Goal: Task Accomplishment & Management: Complete application form

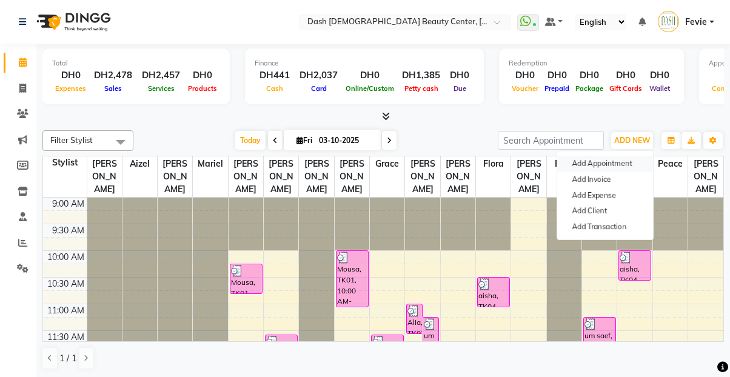
click at [602, 158] on button "Add Appointment" at bounding box center [605, 164] width 96 height 16
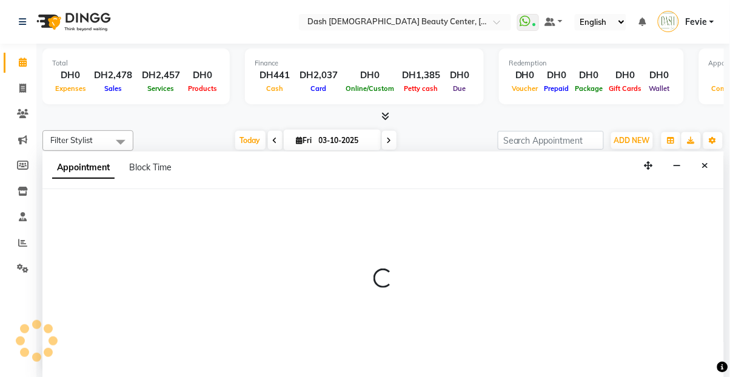
select select "tentative"
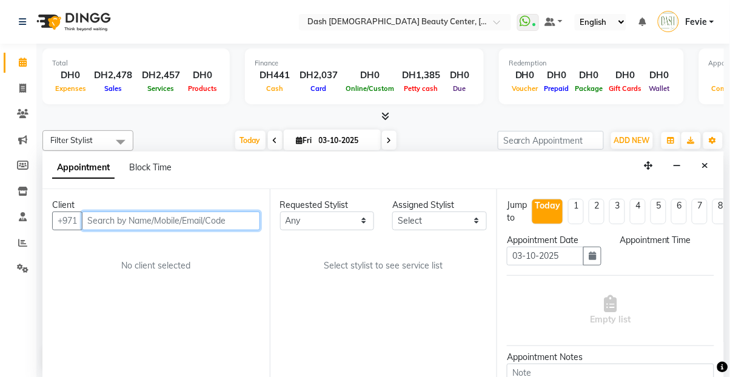
select select "600"
click at [177, 212] on input "text" at bounding box center [171, 221] width 178 height 19
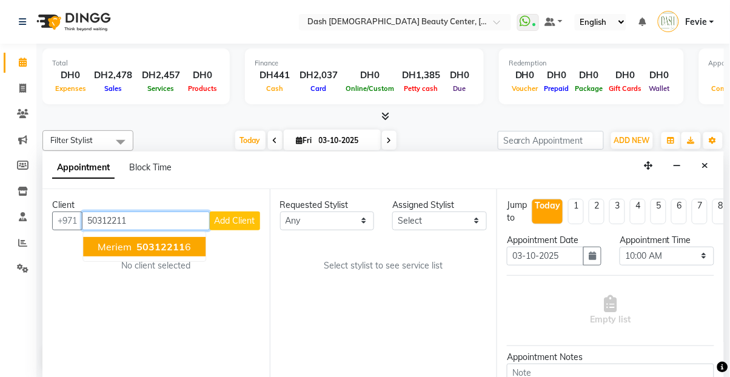
click at [153, 241] on span "50312211" at bounding box center [160, 247] width 49 height 12
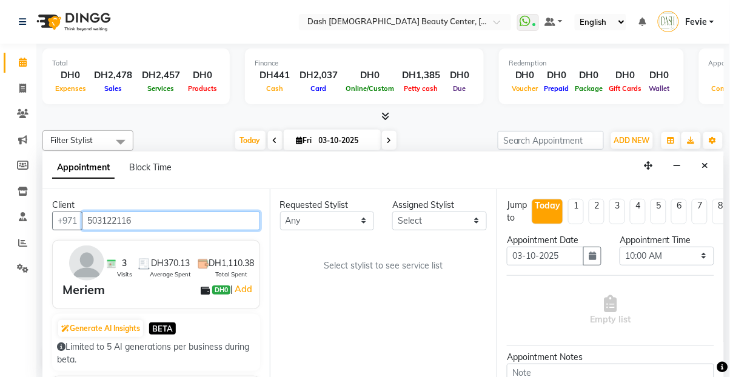
type input "503122116"
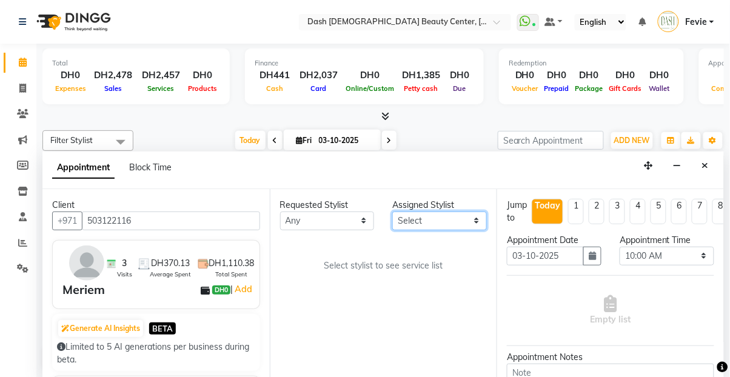
click at [428, 212] on select "Select [PERSON_NAME] [PERSON_NAME] [PERSON_NAME] [PERSON_NAME] [PERSON_NAME] [P…" at bounding box center [439, 221] width 95 height 19
select select "81110"
click at [392, 212] on select "Select [PERSON_NAME] [PERSON_NAME] [PERSON_NAME] [PERSON_NAME] [PERSON_NAME] [P…" at bounding box center [439, 221] width 95 height 19
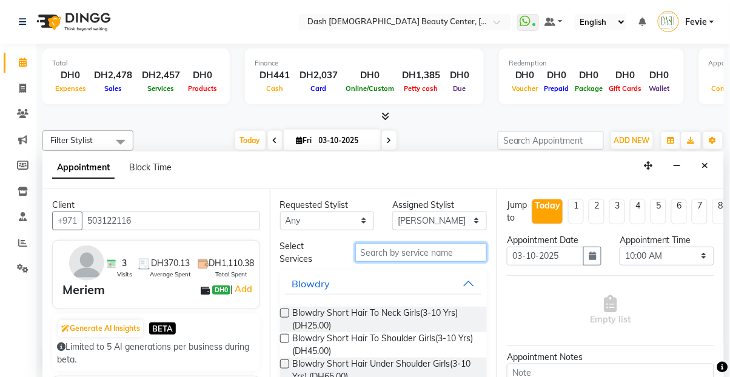
click at [400, 243] on input "text" at bounding box center [421, 252] width 132 height 19
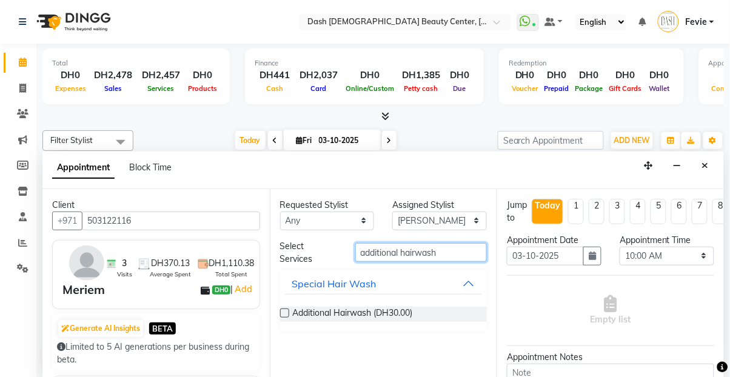
type input "additional hairwash"
click at [286, 309] on label at bounding box center [284, 313] width 9 height 9
click at [286, 311] on input "checkbox" at bounding box center [284, 315] width 8 height 8
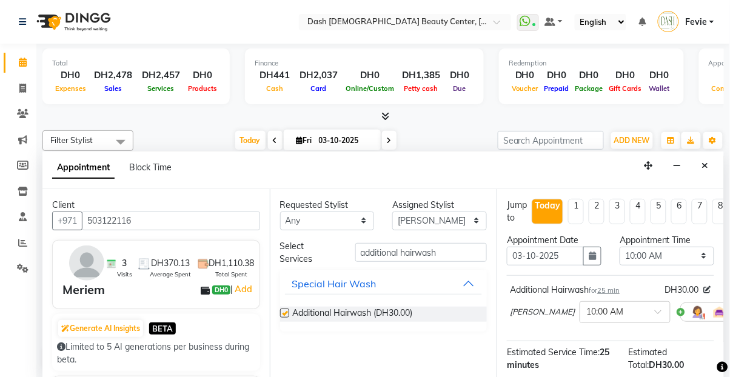
checkbox input "false"
click at [453, 243] on input "additional hairwash" at bounding box center [421, 252] width 132 height 19
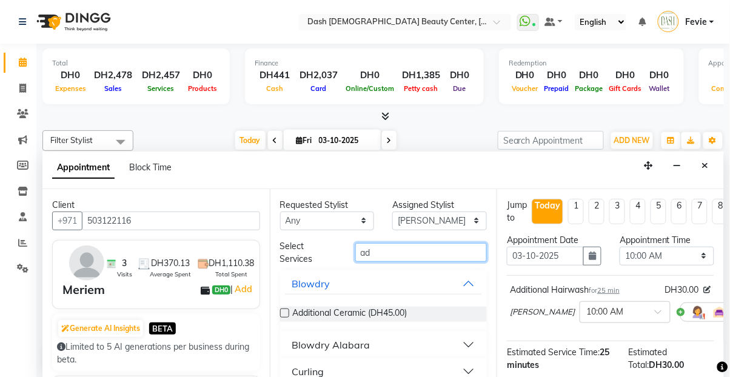
type input "a"
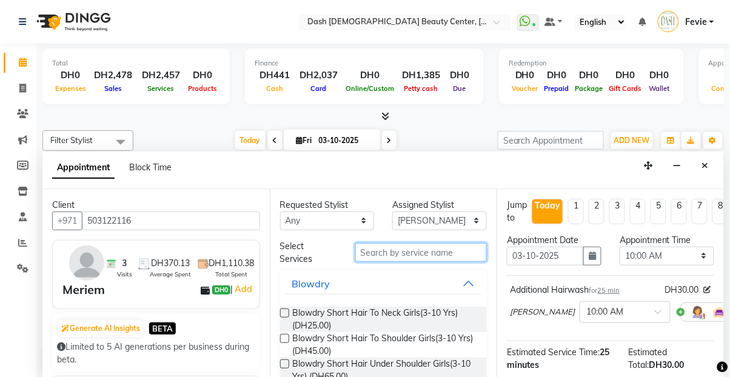
click at [412, 243] on input "text" at bounding box center [421, 252] width 132 height 19
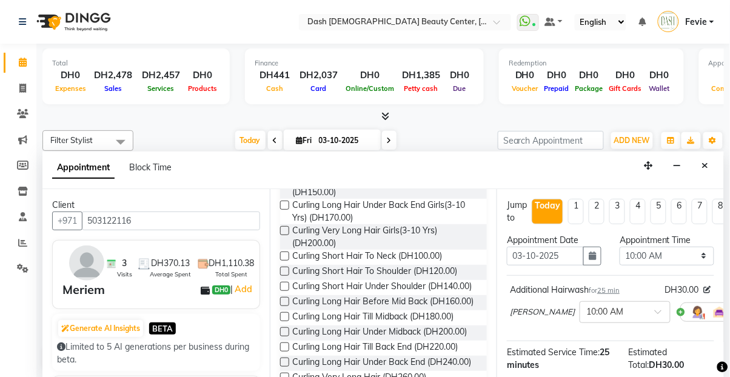
scroll to position [322, 0]
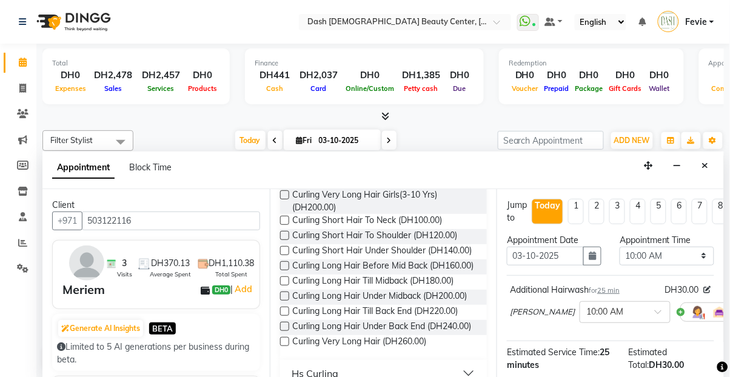
type input "curling"
click at [285, 292] on label at bounding box center [284, 296] width 9 height 9
click at [285, 294] on input "checkbox" at bounding box center [284, 298] width 8 height 8
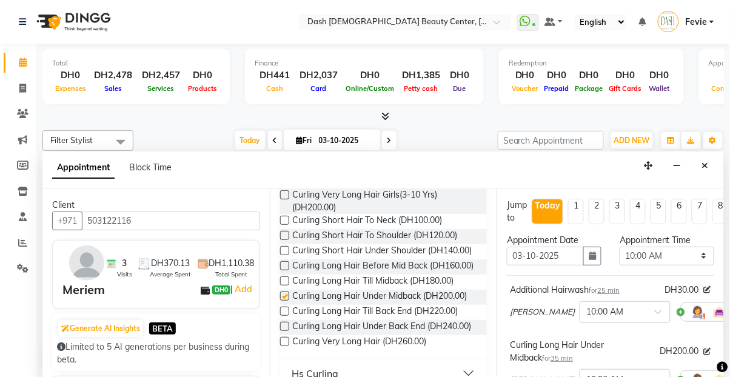
checkbox input "false"
click at [661, 247] on select "Select 10:00 AM 10:15 AM 10:30 AM 10:45 AM 11:00 AM 11:15 AM 11:30 AM 11:45 AM …" at bounding box center [667, 256] width 95 height 19
select select "1095"
click at [620, 247] on select "Select 10:00 AM 10:15 AM 10:30 AM 10:45 AM 11:00 AM 11:15 AM 11:30 AM 11:45 AM …" at bounding box center [667, 256] width 95 height 19
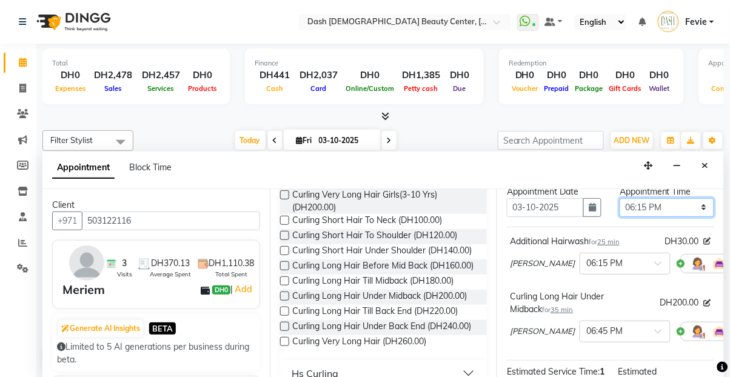
scroll to position [51, 0]
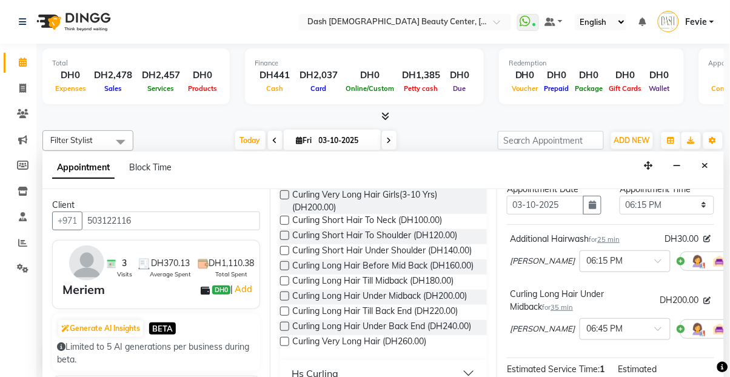
click at [587, 322] on input "text" at bounding box center [613, 328] width 53 height 13
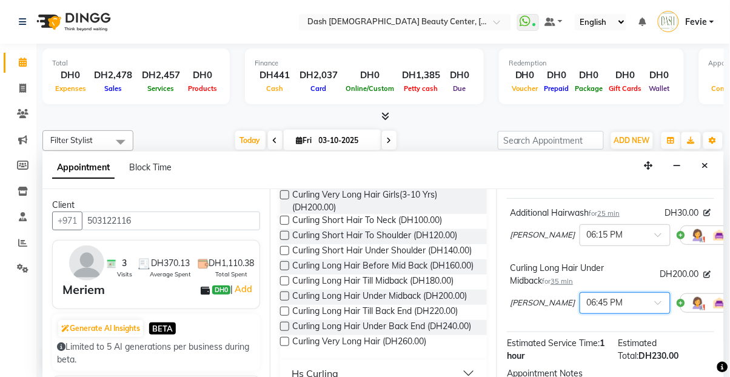
scroll to position [106, 0]
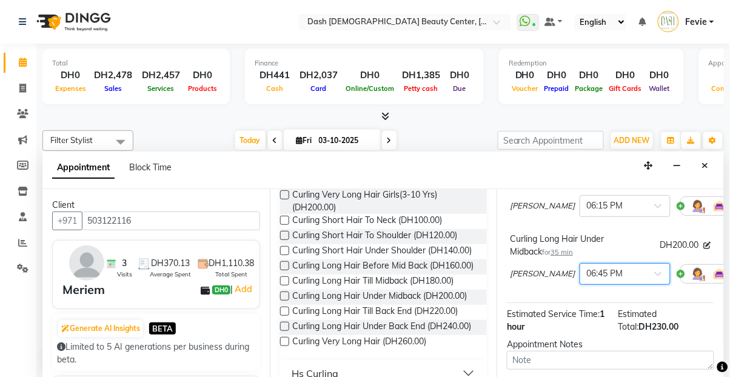
click at [588, 267] on input "text" at bounding box center [613, 273] width 53 height 13
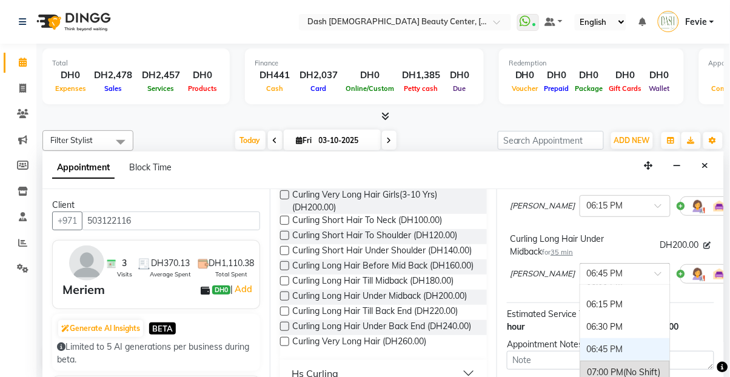
scroll to position [731, 0]
click at [586, 321] on div "06:30 PM" at bounding box center [625, 332] width 90 height 22
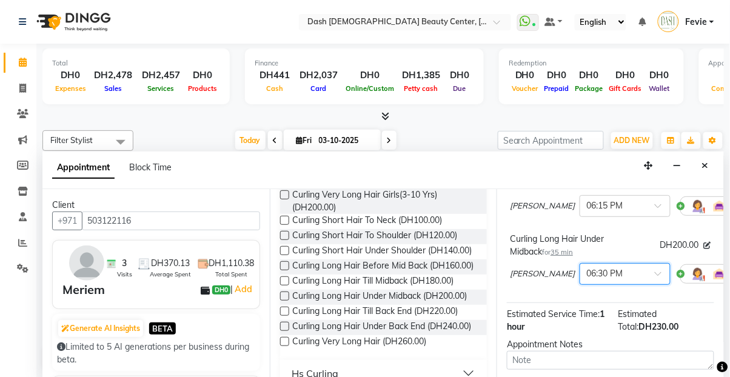
scroll to position [198, 0]
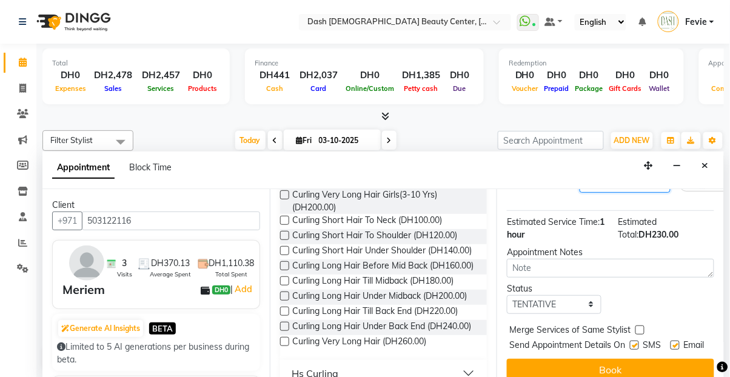
click at [640, 326] on label at bounding box center [640, 330] width 9 height 9
click at [640, 328] on input "checkbox" at bounding box center [640, 332] width 8 height 8
checkbox input "true"
click at [618, 339] on span "Send Appointment Details On" at bounding box center [568, 346] width 116 height 15
click at [661, 324] on div "Merge Services of Same Stylist" at bounding box center [610, 331] width 207 height 15
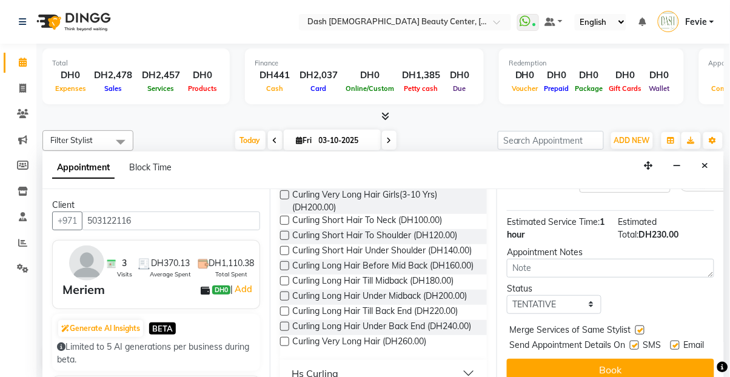
click at [619, 339] on span "Send Appointment Details On" at bounding box center [568, 346] width 116 height 15
click at [622, 339] on div "Send Appointment Details On SMS Email" at bounding box center [612, 346] width 205 height 15
click at [671, 341] on label at bounding box center [675, 345] width 9 height 9
click at [671, 343] on input "checkbox" at bounding box center [675, 347] width 8 height 8
checkbox input "false"
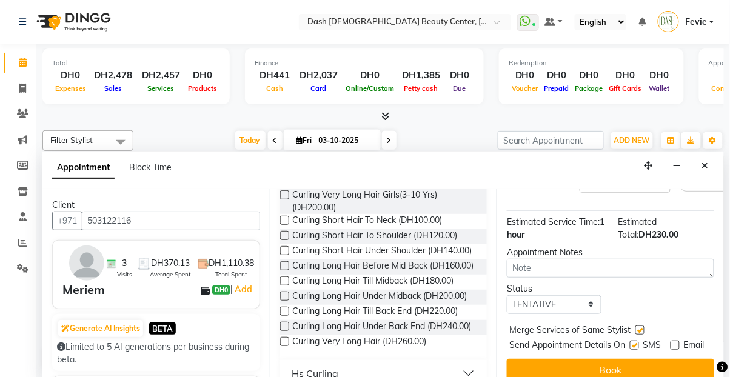
click at [630, 341] on label at bounding box center [634, 345] width 9 height 9
click at [630, 343] on input "checkbox" at bounding box center [634, 347] width 8 height 8
checkbox input "false"
click at [620, 359] on button "Book" at bounding box center [610, 370] width 207 height 22
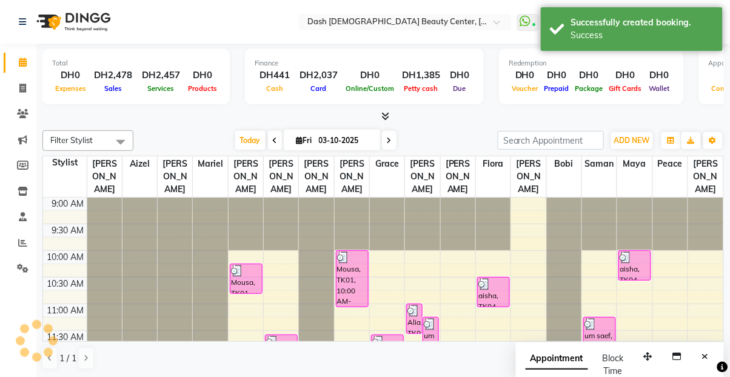
scroll to position [0, 0]
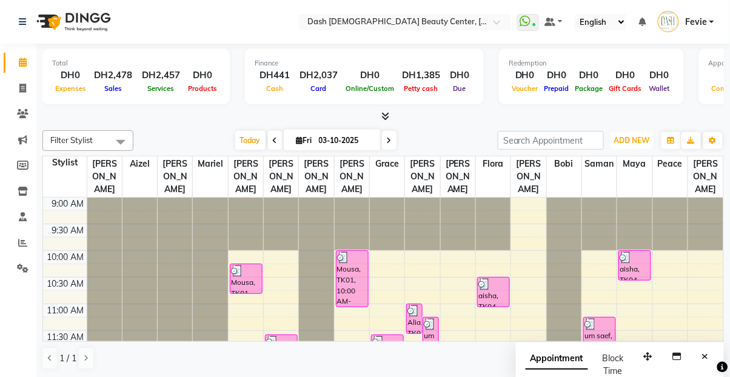
click at [639, 146] on button "ADD NEW Toggle Dropdown" at bounding box center [632, 140] width 42 height 17
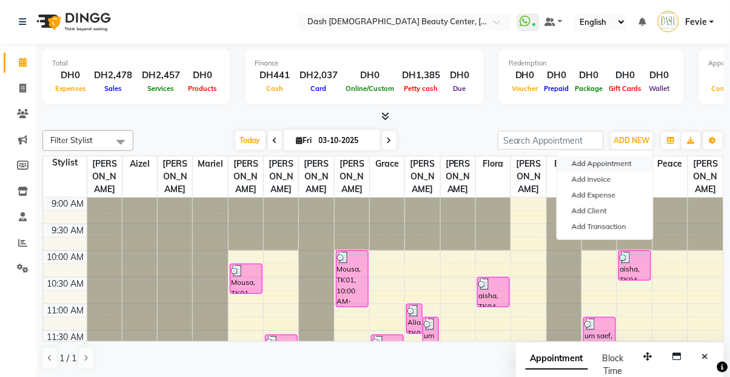
click at [605, 170] on button "Add Appointment" at bounding box center [605, 164] width 96 height 16
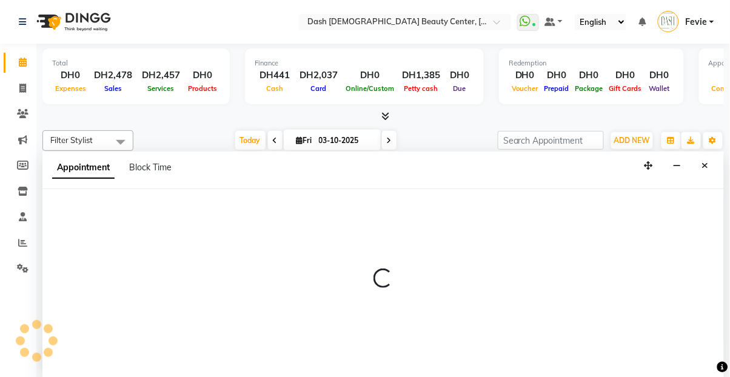
select select "tentative"
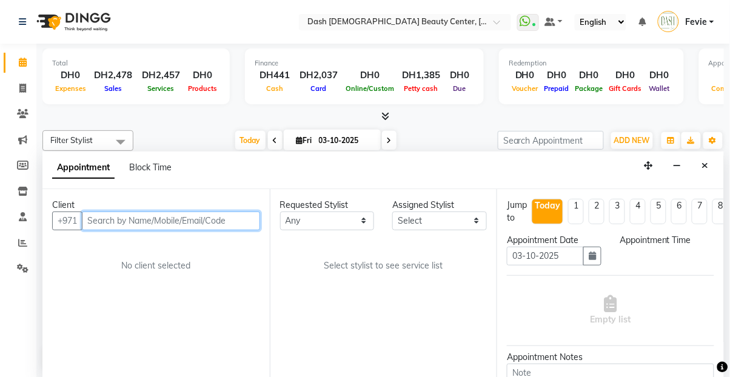
select select "600"
click at [204, 212] on input "text" at bounding box center [171, 221] width 178 height 19
click at [107, 212] on input "569496641" at bounding box center [146, 221] width 128 height 19
click at [99, 212] on input "96641" at bounding box center [146, 221] width 128 height 19
click at [149, 212] on input "96641" at bounding box center [146, 221] width 128 height 19
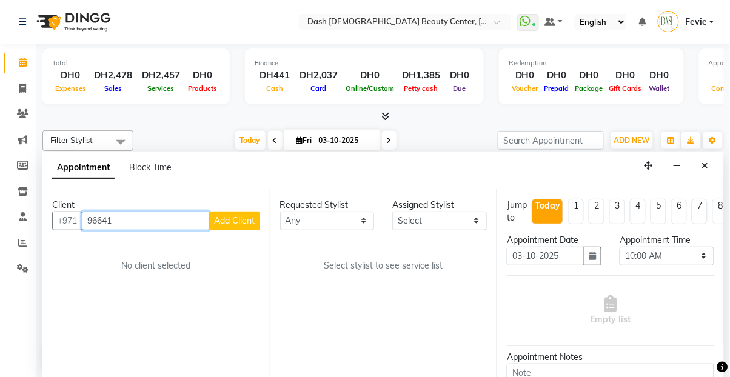
click at [91, 212] on input "96641" at bounding box center [146, 221] width 128 height 19
click at [161, 237] on button "hajer 5694 16641" at bounding box center [138, 246] width 111 height 19
type input "569416641"
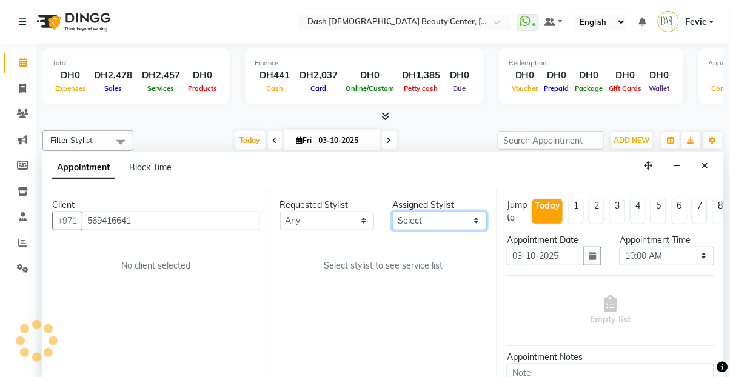
click at [440, 212] on select "Select [PERSON_NAME] [PERSON_NAME] [PERSON_NAME] [PERSON_NAME] [PERSON_NAME] [P…" at bounding box center [439, 221] width 95 height 19
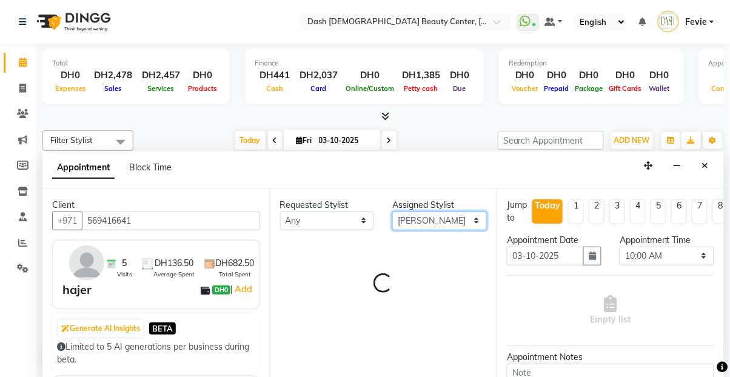
select select "81107"
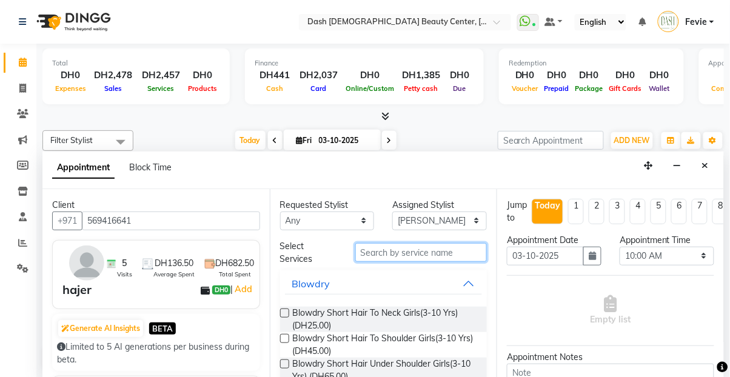
click at [417, 243] on input "text" at bounding box center [421, 252] width 132 height 19
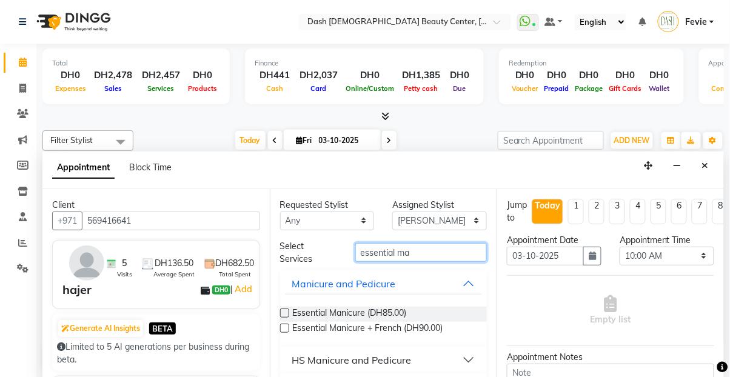
type input "essential ma"
click at [286, 324] on label at bounding box center [284, 328] width 9 height 9
click at [286, 326] on input "checkbox" at bounding box center [284, 330] width 8 height 8
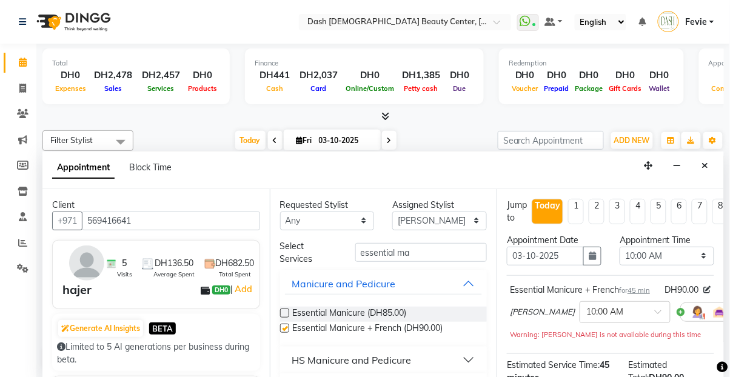
checkbox input "false"
click at [659, 247] on select "Select 10:00 AM 10:15 AM 10:30 AM 10:45 AM 11:00 AM 11:15 AM 11:30 AM 11:45 AM …" at bounding box center [667, 256] width 95 height 19
select select "1110"
click at [620, 247] on select "Select 10:00 AM 10:15 AM 10:30 AM 10:45 AM 11:00 AM 11:15 AM 11:30 AM 11:45 AM …" at bounding box center [667, 256] width 95 height 19
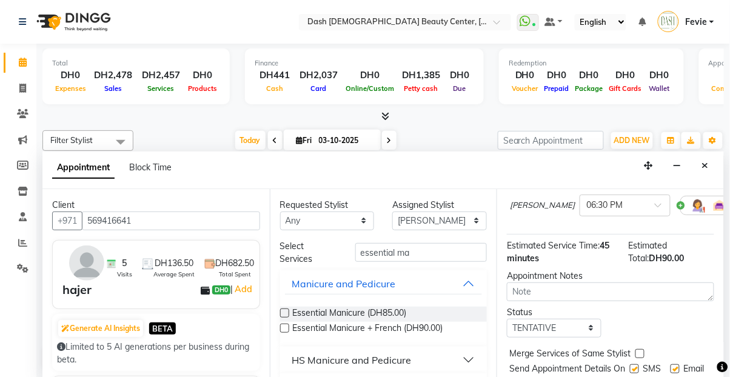
scroll to position [130, 0]
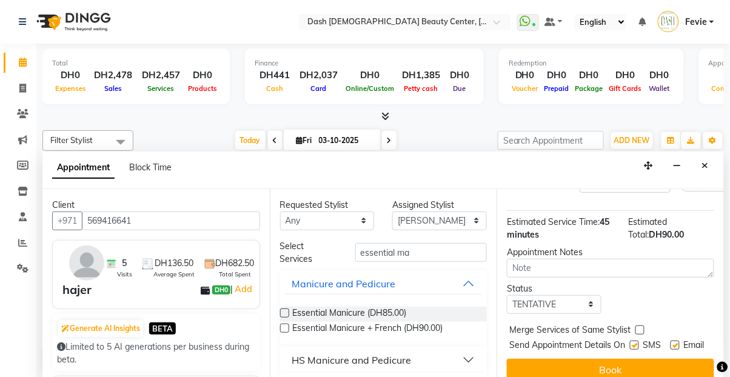
click at [640, 326] on label at bounding box center [640, 330] width 9 height 9
click at [640, 328] on input "checkbox" at bounding box center [640, 332] width 8 height 8
checkbox input "true"
click at [631, 341] on label at bounding box center [634, 345] width 9 height 9
click at [631, 343] on input "checkbox" at bounding box center [634, 347] width 8 height 8
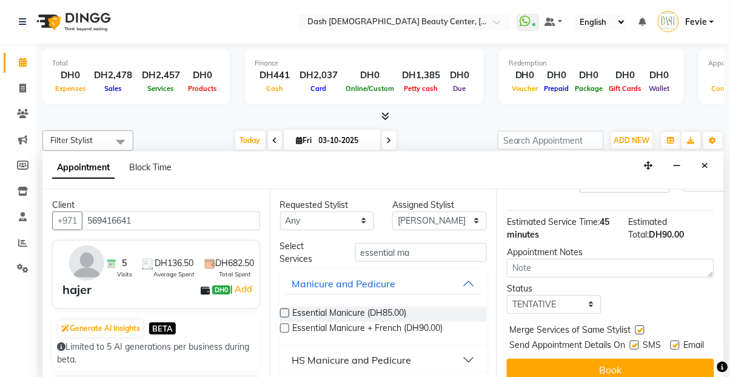
checkbox input "false"
click at [677, 341] on label at bounding box center [675, 345] width 9 height 9
click at [677, 343] on input "checkbox" at bounding box center [675, 347] width 8 height 8
checkbox input "false"
click at [651, 363] on button "Book" at bounding box center [610, 370] width 207 height 22
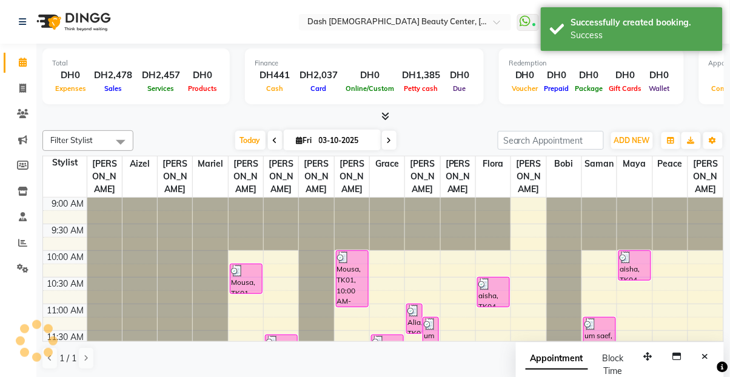
scroll to position [0, 0]
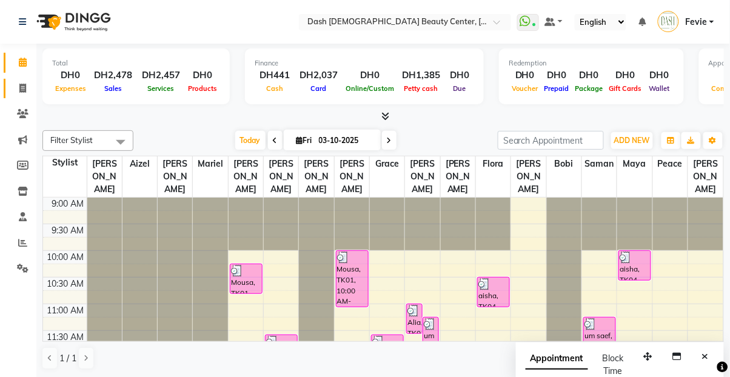
click at [8, 96] on link "Invoice" at bounding box center [18, 89] width 29 height 20
select select "service"
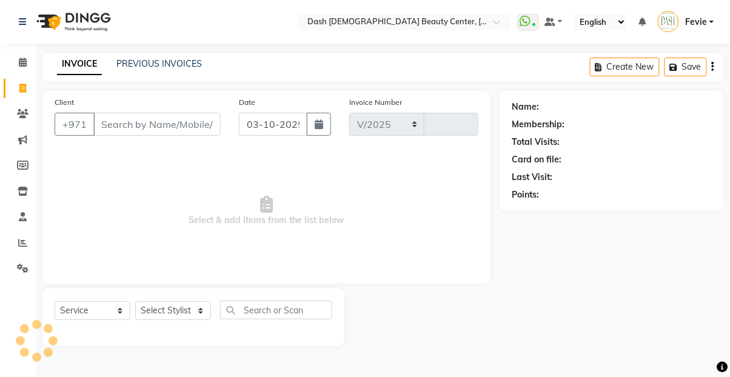
select select "8372"
type input "4504"
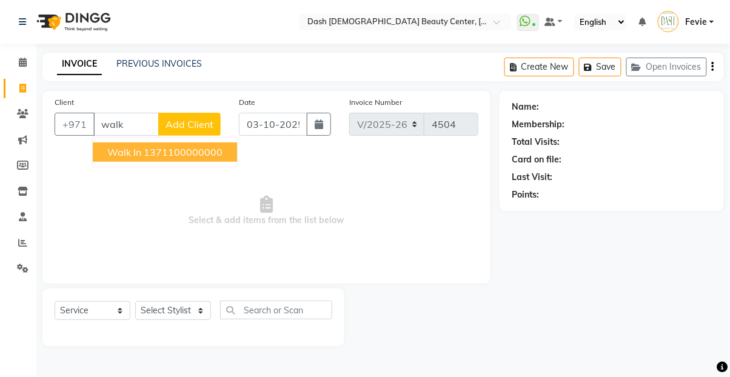
click at [189, 149] on ngb-highlight "1371100000000" at bounding box center [183, 152] width 79 height 12
type input "1371100000000"
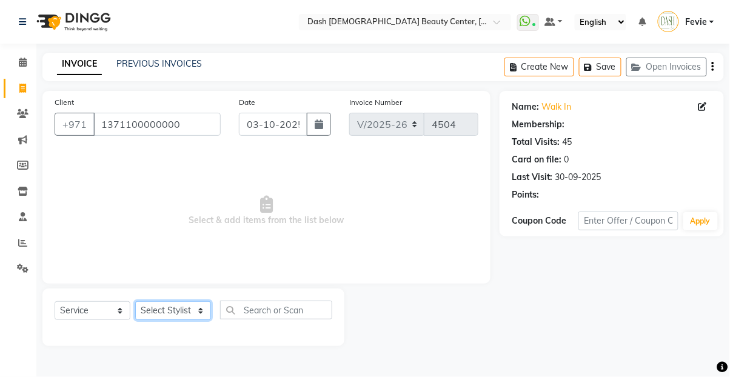
click at [175, 317] on select "Select Stylist [PERSON_NAME] [PERSON_NAME] [PERSON_NAME] [PERSON_NAME] [PERSON_…" at bounding box center [173, 310] width 76 height 19
select select "81113"
click at [135, 301] on select "Select Stylist [PERSON_NAME] [PERSON_NAME] [PERSON_NAME] [PERSON_NAME] [PERSON_…" at bounding box center [173, 310] width 76 height 19
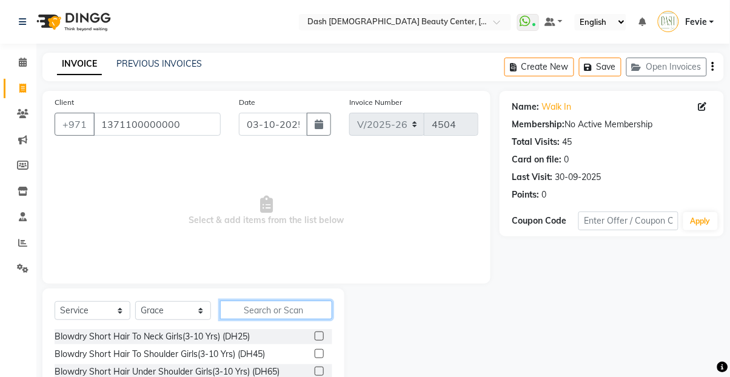
click at [252, 314] on input "text" at bounding box center [276, 310] width 112 height 19
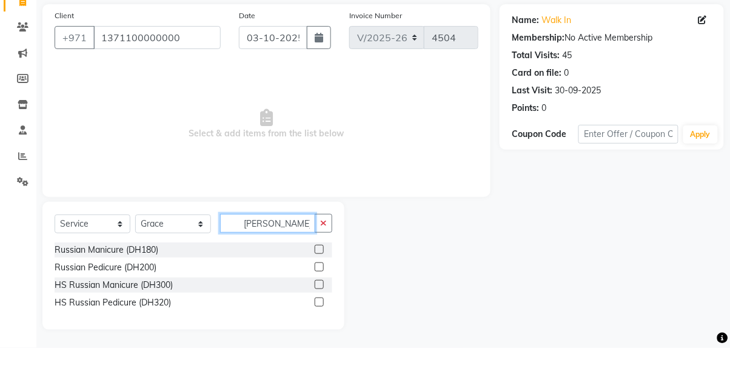
scroll to position [59, 0]
type input "[PERSON_NAME]"
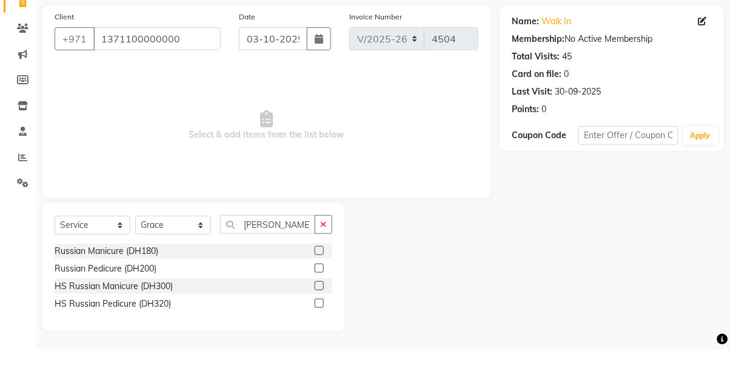
click at [318, 312] on label at bounding box center [319, 313] width 9 height 9
click at [318, 312] on input "checkbox" at bounding box center [319, 315] width 8 height 8
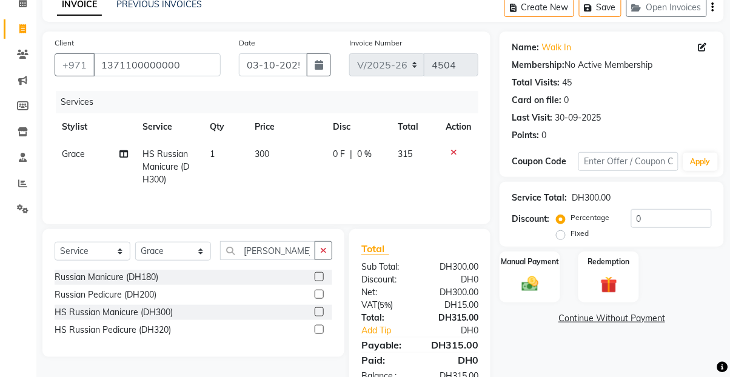
checkbox input "false"
click at [320, 250] on icon "button" at bounding box center [323, 250] width 7 height 8
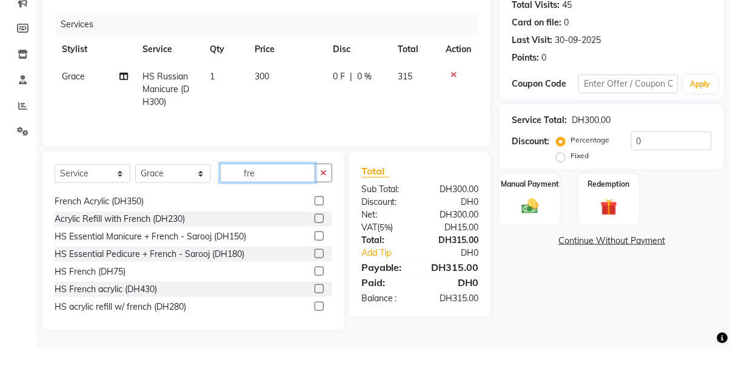
scroll to position [87, 0]
type input "fre"
click at [318, 304] on label at bounding box center [319, 299] width 9 height 9
click at [318, 304] on input "checkbox" at bounding box center [319, 301] width 8 height 8
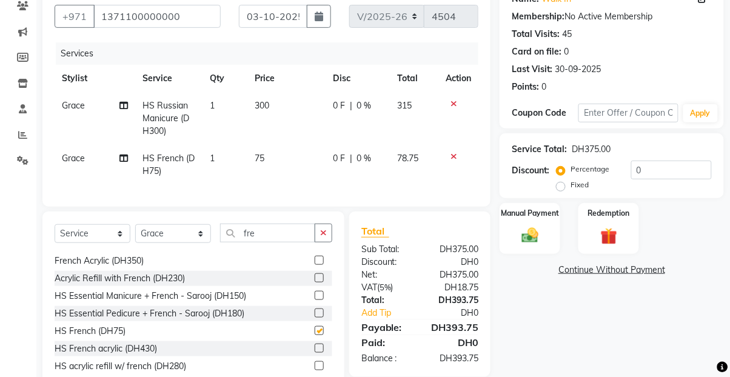
checkbox input "false"
click at [301, 235] on input "fre" at bounding box center [267, 233] width 95 height 19
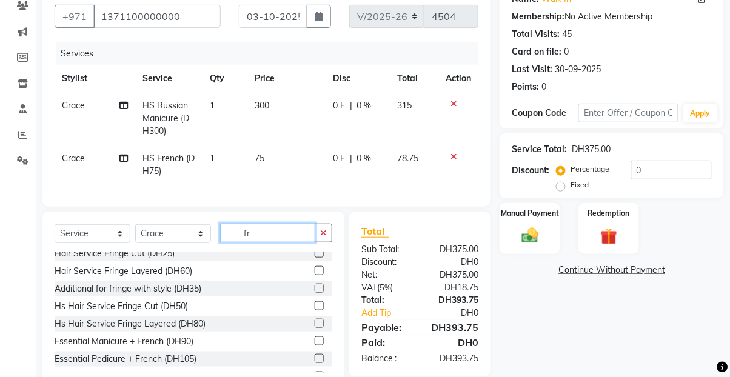
scroll to position [250, 0]
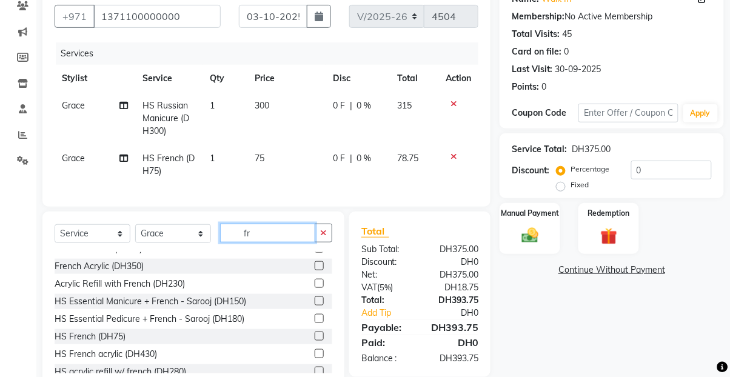
type input "f"
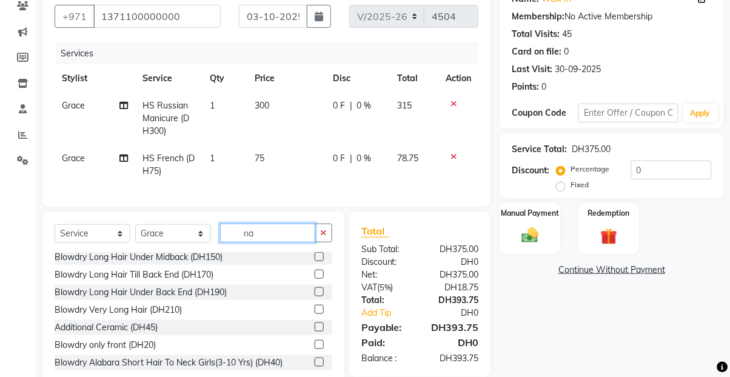
scroll to position [0, 0]
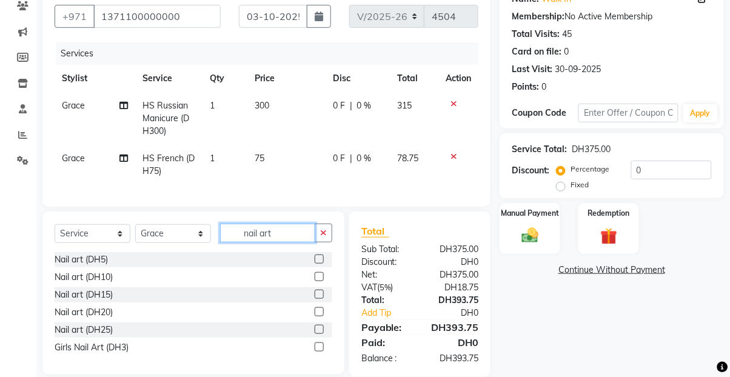
type input "nail art"
click at [317, 310] on label at bounding box center [319, 312] width 9 height 9
click at [317, 310] on input "checkbox" at bounding box center [319, 313] width 8 height 8
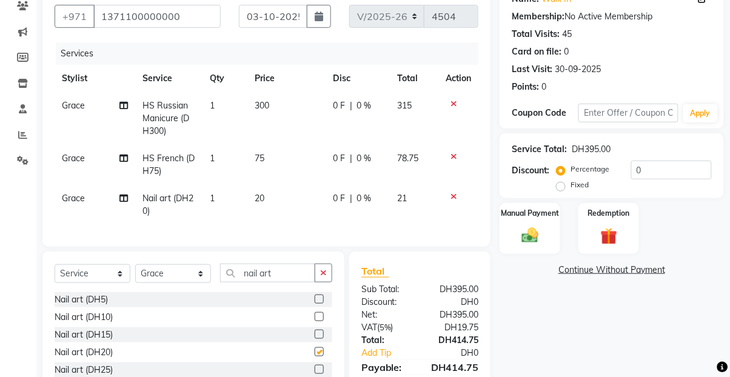
checkbox input "false"
click at [451, 193] on icon at bounding box center [454, 196] width 7 height 8
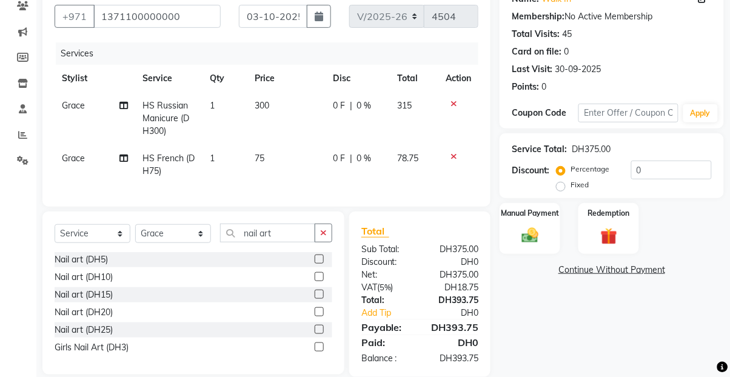
click at [318, 295] on label at bounding box center [319, 294] width 9 height 9
click at [318, 295] on input "checkbox" at bounding box center [319, 295] width 8 height 8
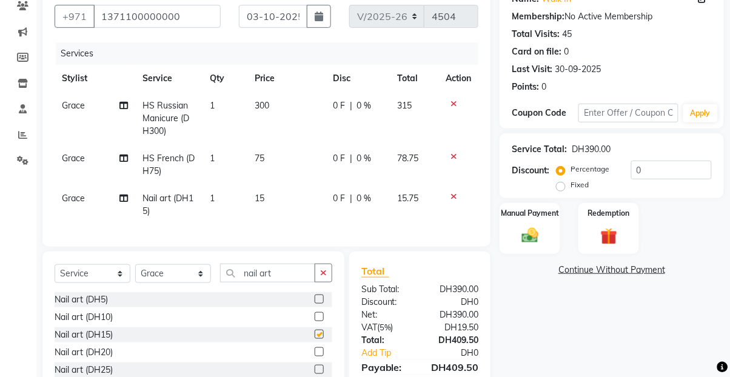
checkbox input "false"
click at [221, 201] on td "1" at bounding box center [225, 205] width 45 height 40
select select "81113"
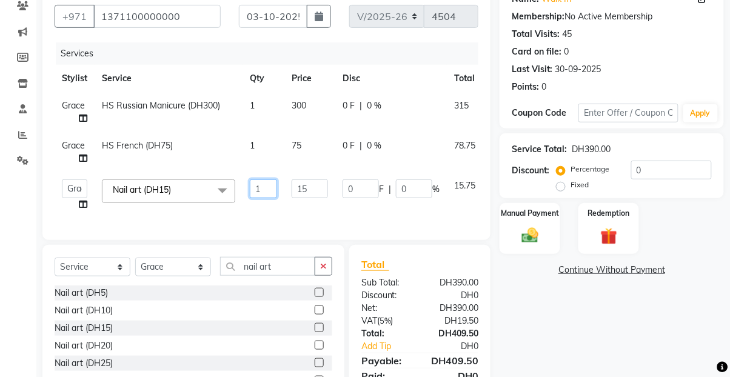
click at [263, 190] on input "1" at bounding box center [263, 189] width 27 height 19
type input "1"
type input "20"
click at [296, 270] on input "nail art" at bounding box center [267, 266] width 95 height 19
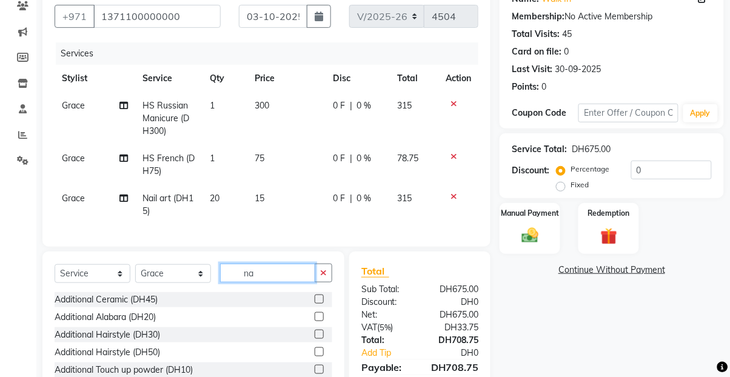
type input "n"
type input "f"
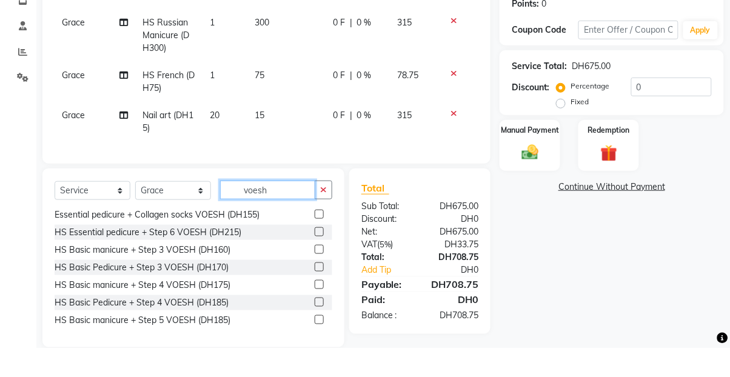
scroll to position [179, 0]
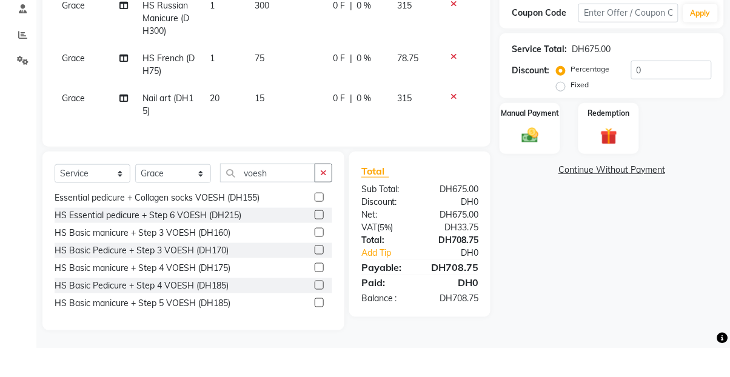
click at [320, 340] on div "Basic manicure + Step 3 VOESH (DH130) Basic Pedicure + Step 3 VOESH (DH140) Bas…" at bounding box center [194, 281] width 278 height 121
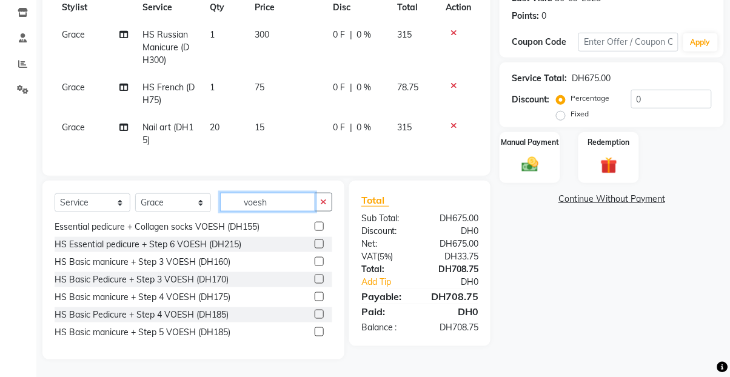
click at [292, 204] on input "voesh" at bounding box center [267, 202] width 95 height 19
type input "v"
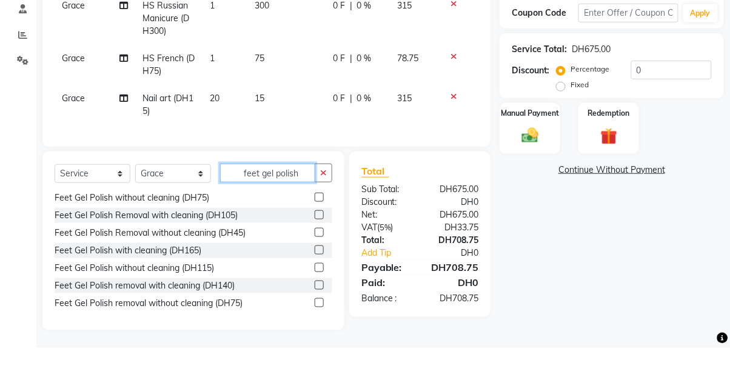
type input "feet gel polish"
click at [318, 294] on label at bounding box center [319, 296] width 9 height 9
click at [318, 294] on input "checkbox" at bounding box center [319, 298] width 8 height 8
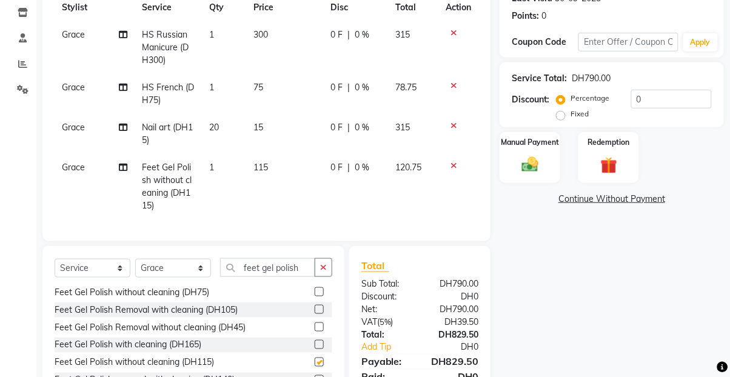
checkbox input "false"
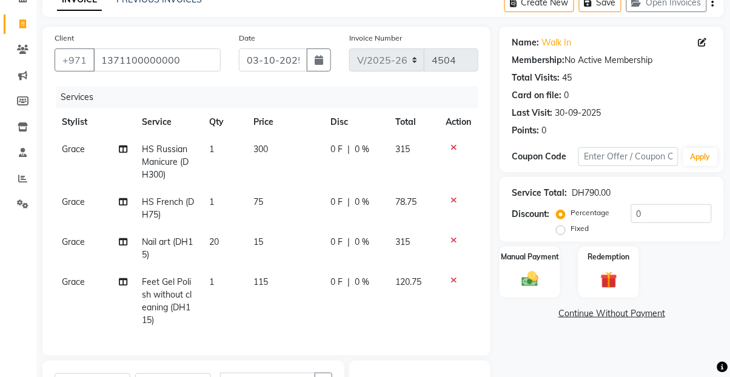
scroll to position [0, 0]
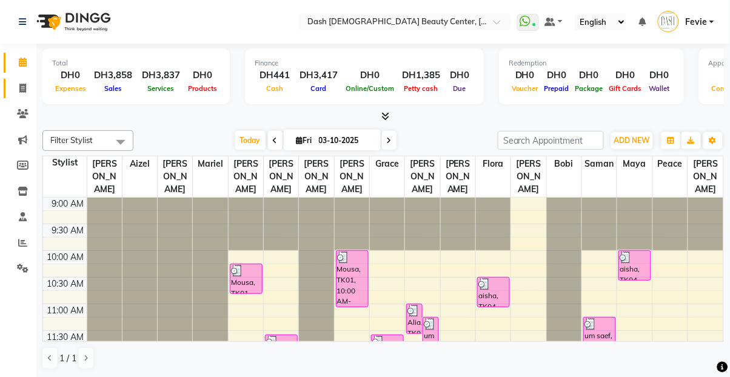
click at [13, 81] on link "Invoice" at bounding box center [18, 89] width 29 height 20
select select "8372"
select select "service"
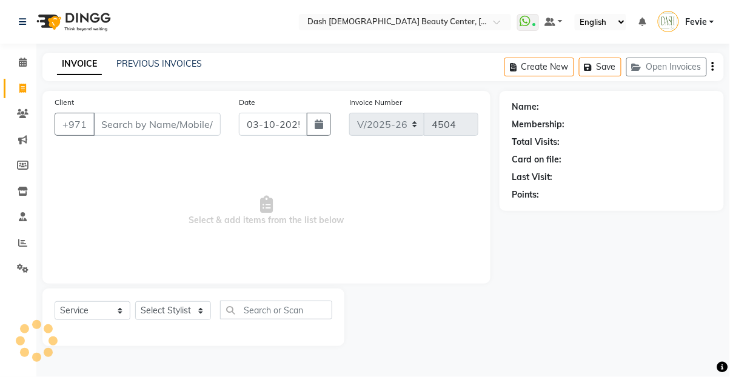
click at [127, 124] on input "Client" at bounding box center [156, 124] width 127 height 23
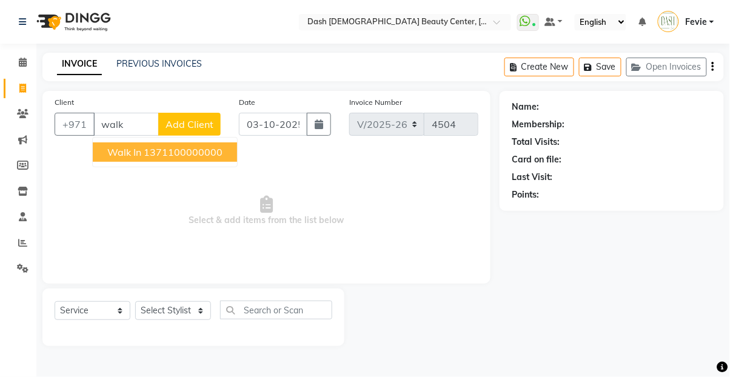
click at [197, 176] on span "Select & add items from the list below" at bounding box center [267, 210] width 424 height 121
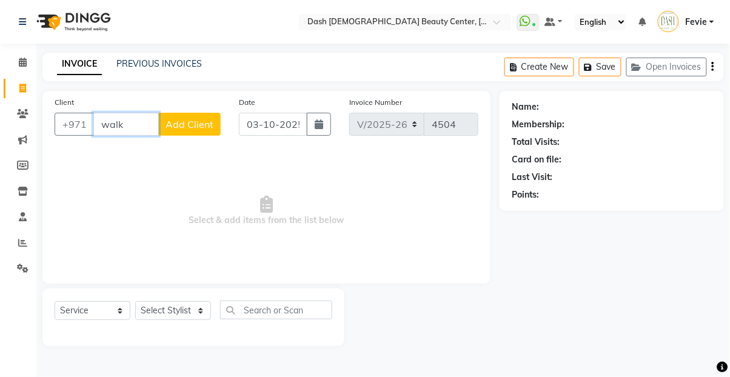
click at [139, 129] on input "walk" at bounding box center [126, 124] width 66 height 23
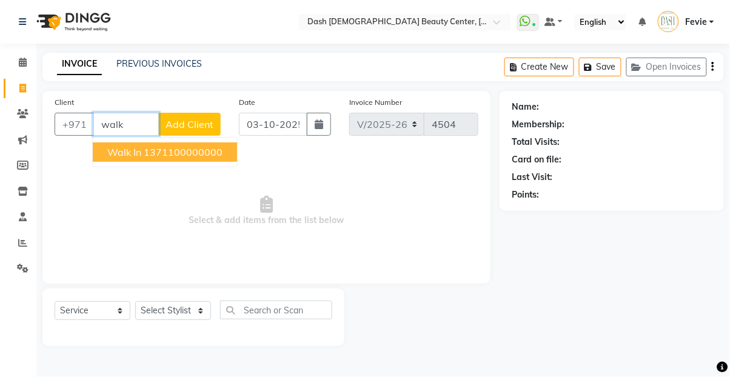
click at [175, 146] on button "Walk In 1371100000000" at bounding box center [165, 152] width 144 height 19
type input "1371100000000"
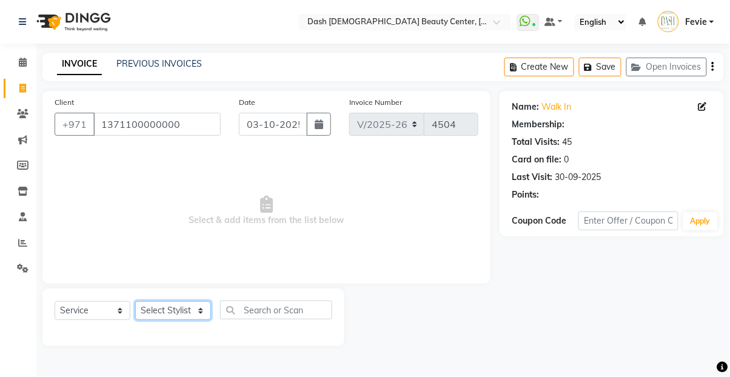
click at [190, 320] on select "Select Stylist [PERSON_NAME] [PERSON_NAME] [PERSON_NAME] [PERSON_NAME] [PERSON_…" at bounding box center [173, 310] width 76 height 19
select select "81113"
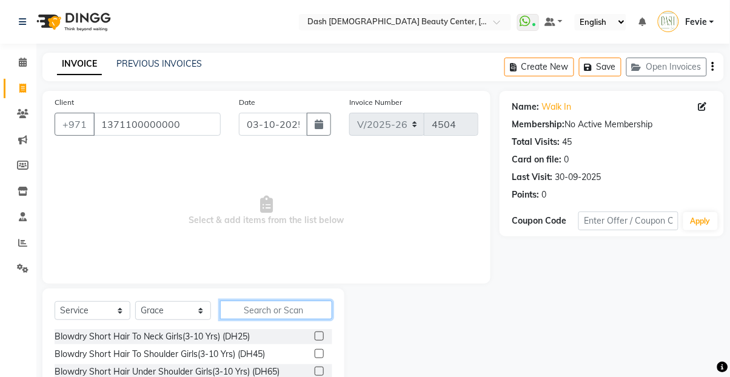
click at [270, 313] on input "text" at bounding box center [276, 310] width 112 height 19
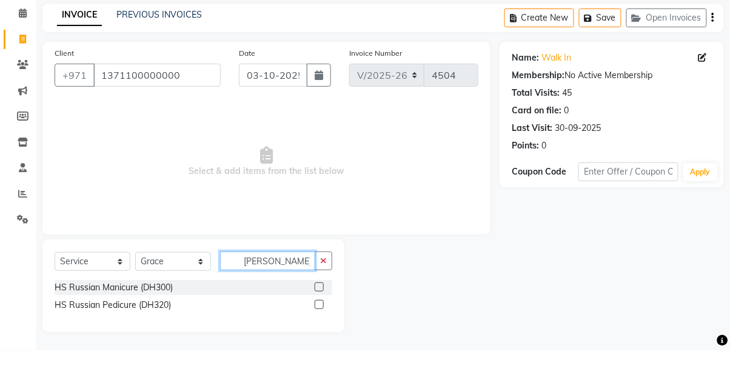
type input "HS russ"
click at [317, 315] on label at bounding box center [319, 313] width 9 height 9
click at [317, 315] on input "checkbox" at bounding box center [319, 315] width 8 height 8
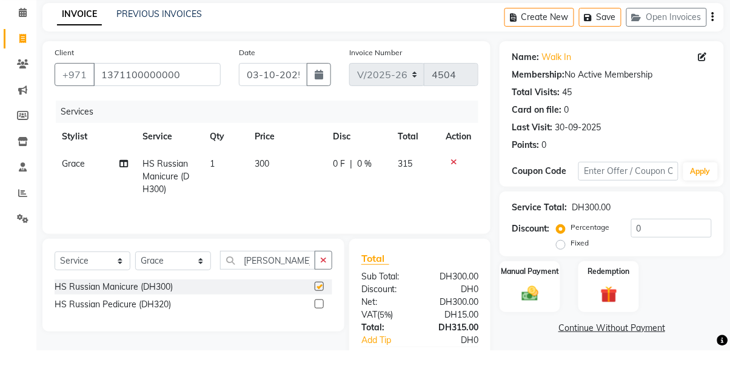
scroll to position [23, 0]
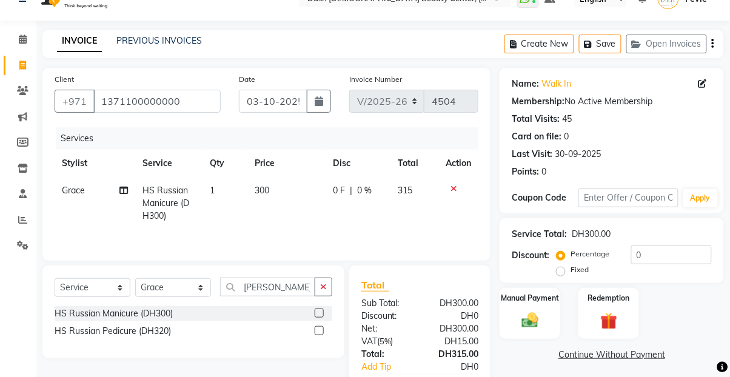
checkbox input "false"
click at [325, 289] on icon "button" at bounding box center [323, 287] width 7 height 8
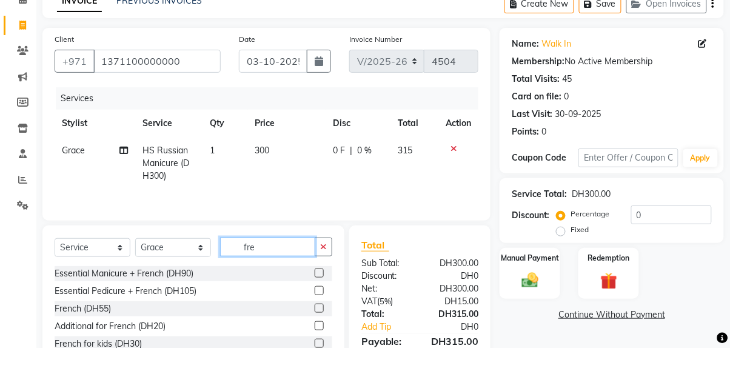
scroll to position [61, 0]
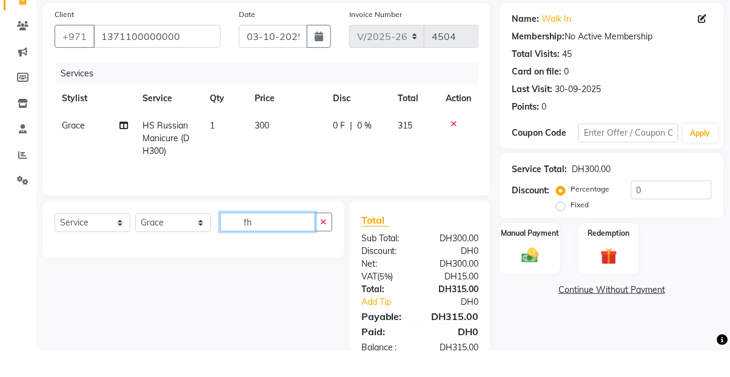
type input "f"
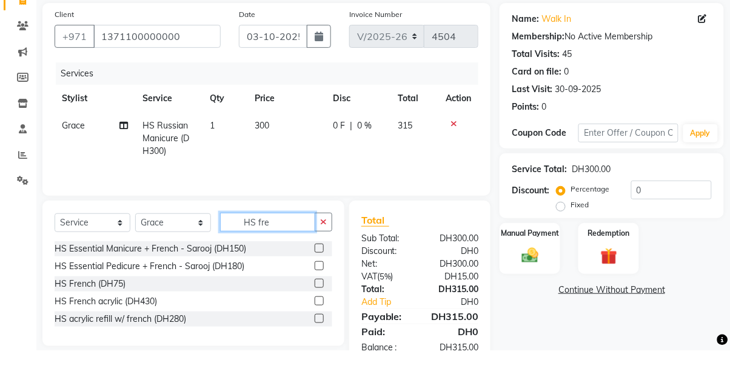
type input "HS fre"
click at [318, 311] on label at bounding box center [319, 310] width 9 height 9
click at [318, 311] on input "checkbox" at bounding box center [319, 311] width 8 height 8
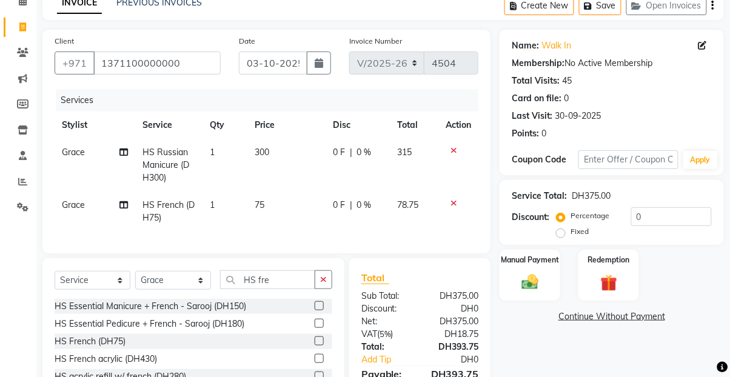
checkbox input "false"
click at [322, 280] on icon "button" at bounding box center [323, 279] width 7 height 8
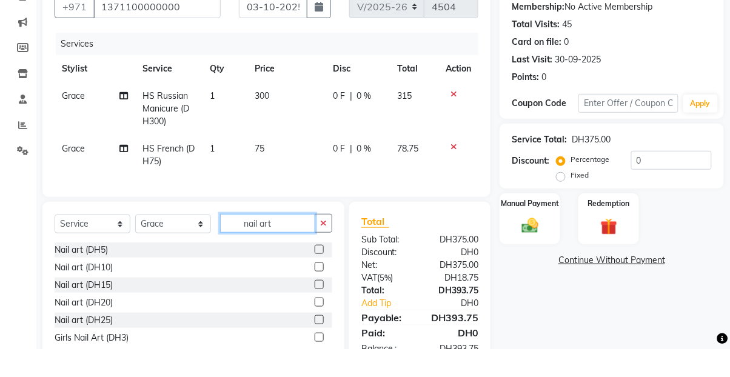
type input "nail art"
click at [318, 317] on label at bounding box center [319, 312] width 9 height 9
click at [318, 317] on input "checkbox" at bounding box center [319, 313] width 8 height 8
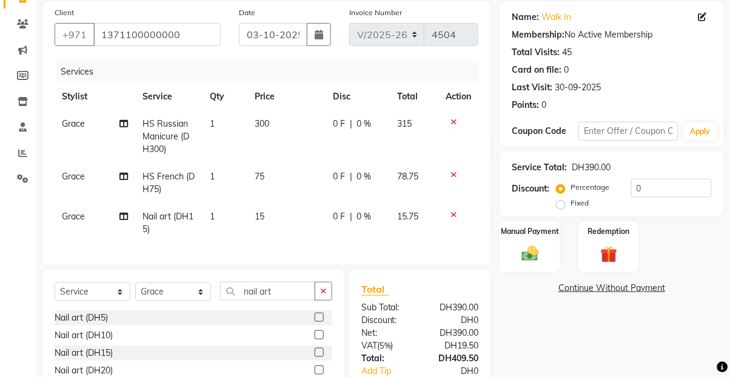
checkbox input "false"
click at [220, 217] on td "1" at bounding box center [225, 223] width 45 height 40
select select "81113"
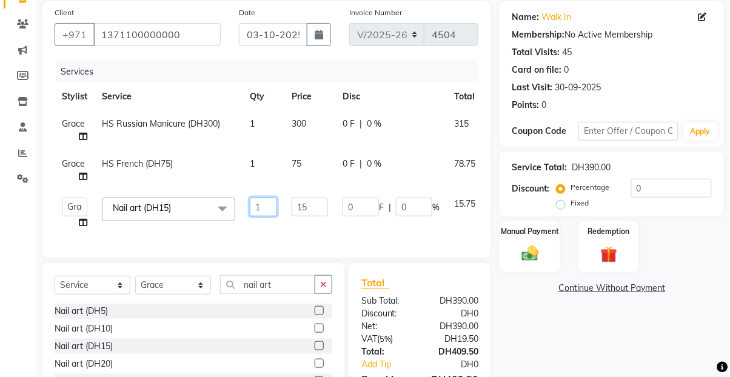
click at [270, 206] on input "1" at bounding box center [263, 207] width 27 height 19
type input "20"
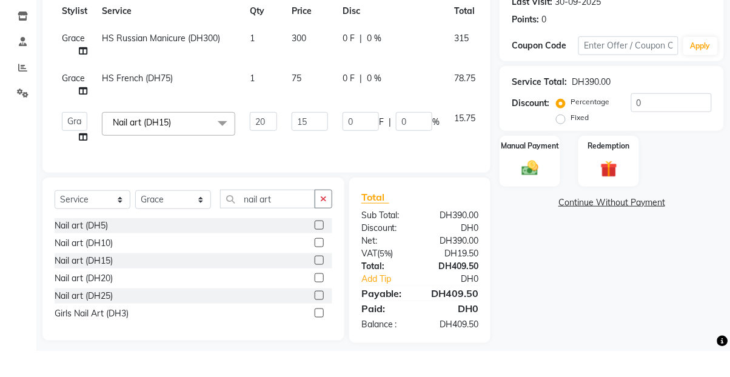
click at [578, 301] on div "Name: Walk In Membership: No Active Membership Total Visits: 45 Card on file: 0…" at bounding box center [617, 156] width 234 height 428
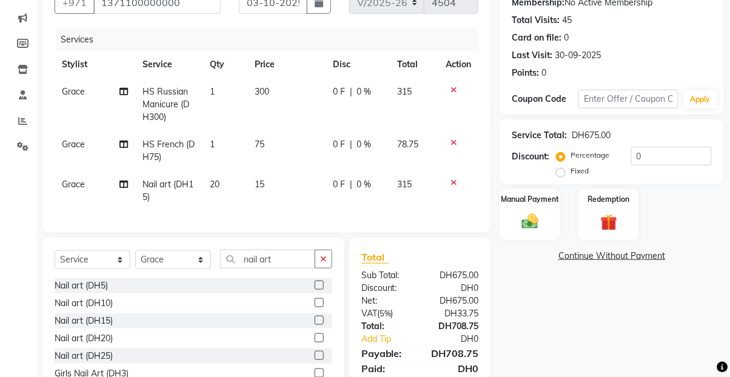
scroll to position [119, 0]
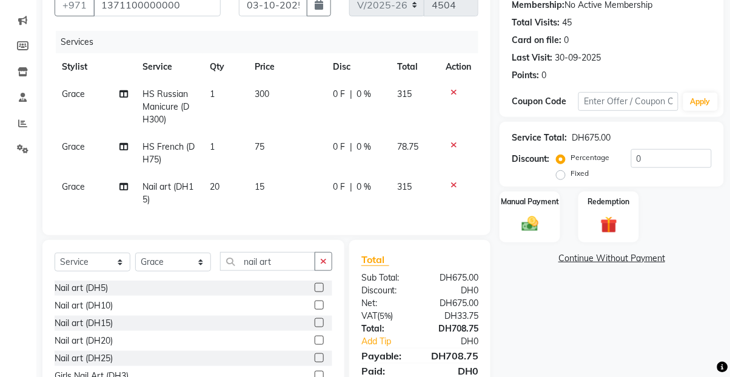
click at [320, 261] on icon "button" at bounding box center [323, 261] width 7 height 8
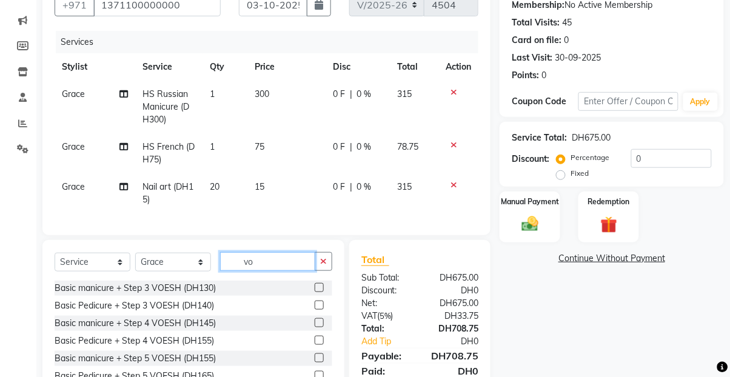
type input "v"
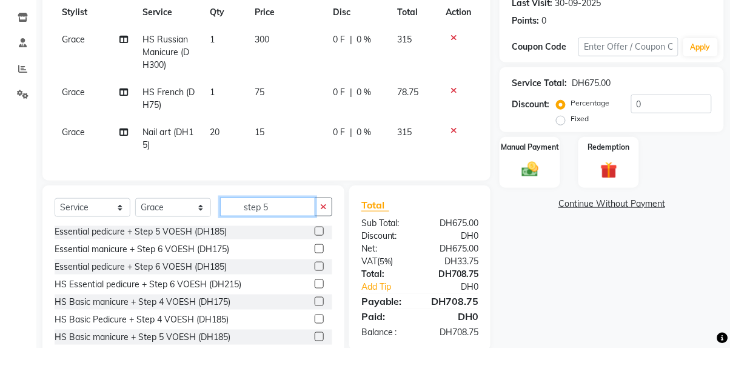
scroll to position [153, 0]
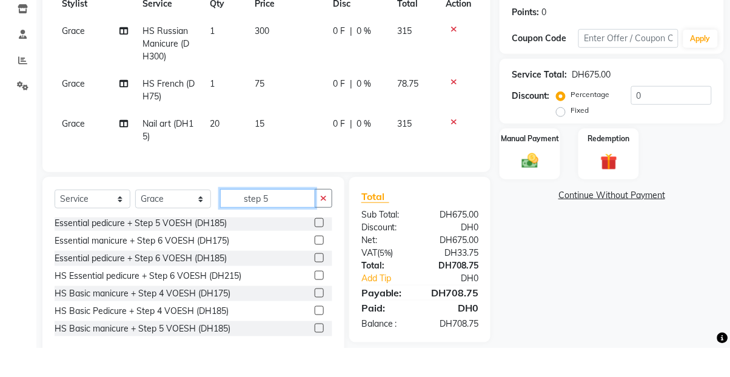
type input "step 5"
click at [318, 338] on label at bounding box center [319, 339] width 9 height 9
click at [318, 338] on input "checkbox" at bounding box center [319, 341] width 8 height 8
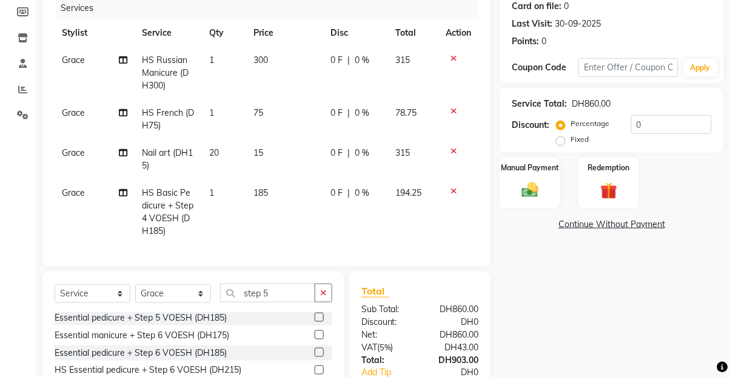
checkbox input "false"
click at [323, 292] on icon "button" at bounding box center [323, 293] width 7 height 8
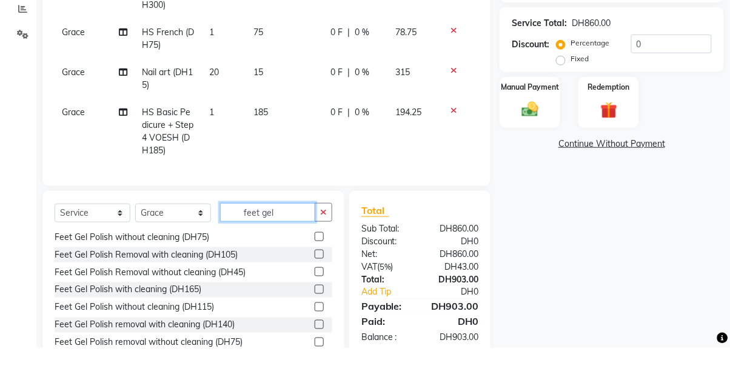
scroll to position [206, 0]
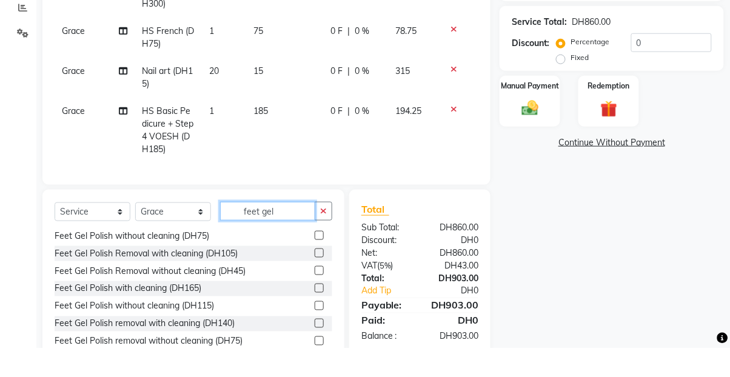
type input "feet gel"
click at [317, 335] on label at bounding box center [319, 335] width 9 height 9
click at [317, 335] on input "checkbox" at bounding box center [319, 336] width 8 height 8
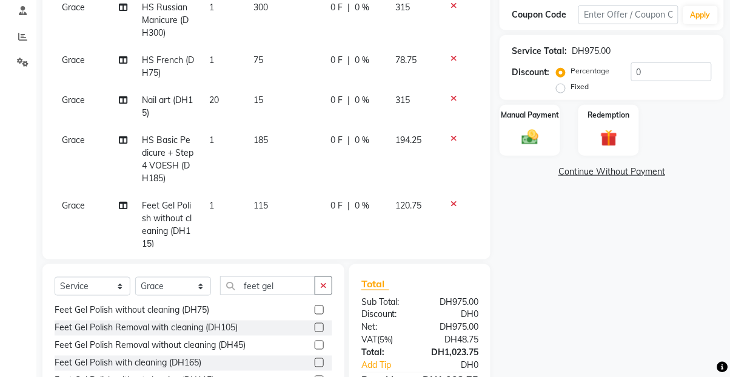
checkbox input "false"
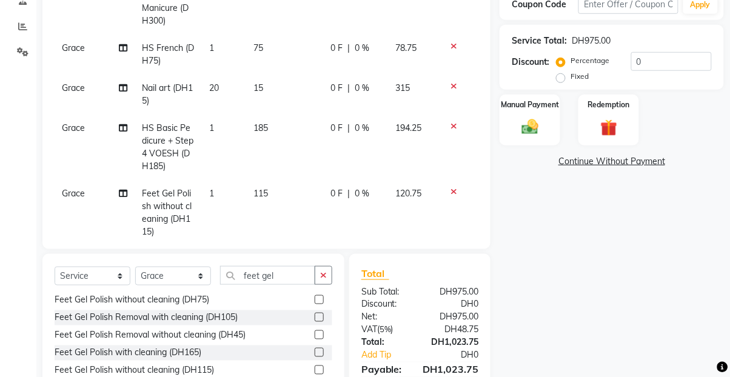
scroll to position [251, 0]
